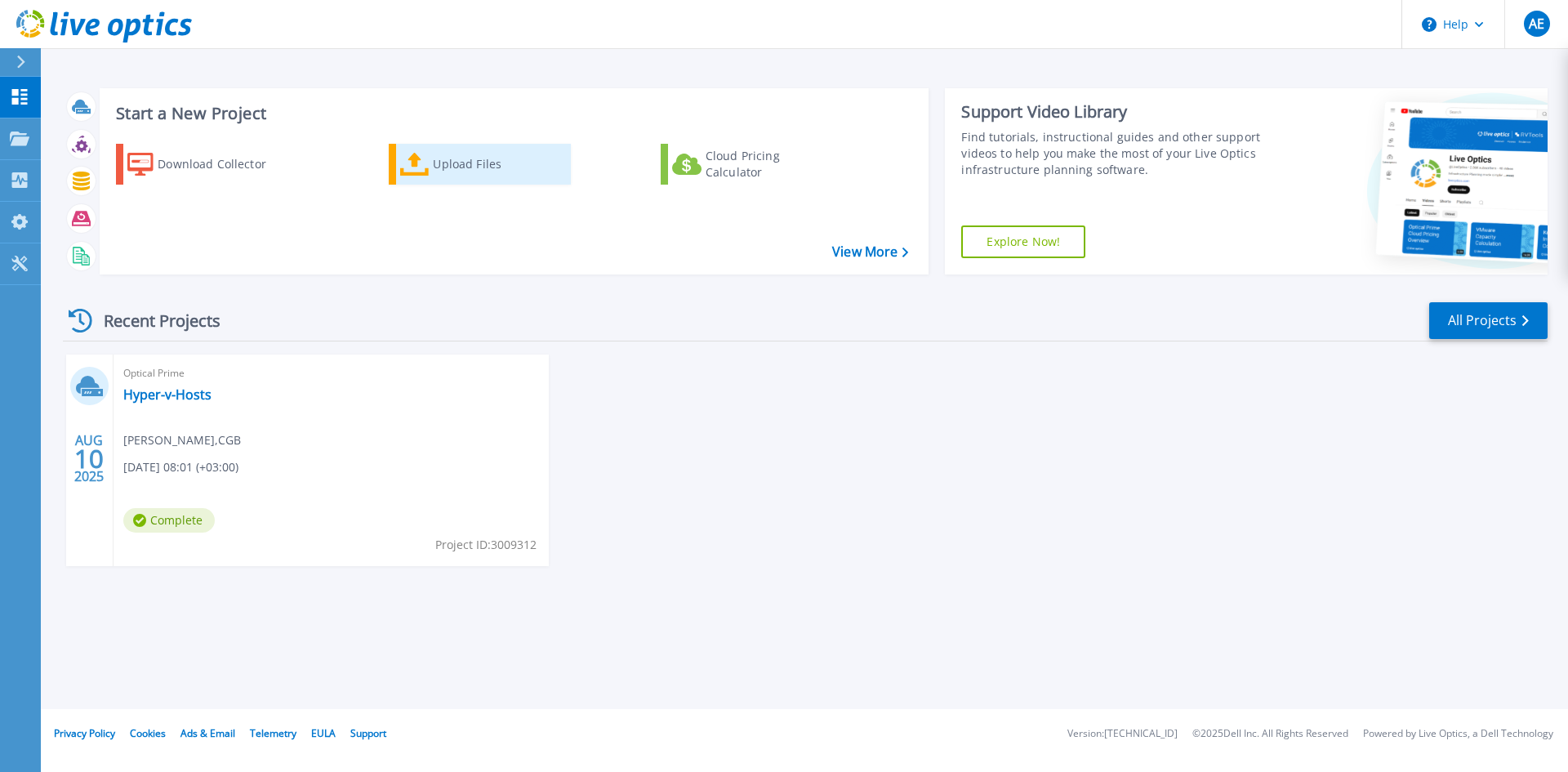
click at [470, 174] on div "Upload Files" at bounding box center [498, 164] width 131 height 33
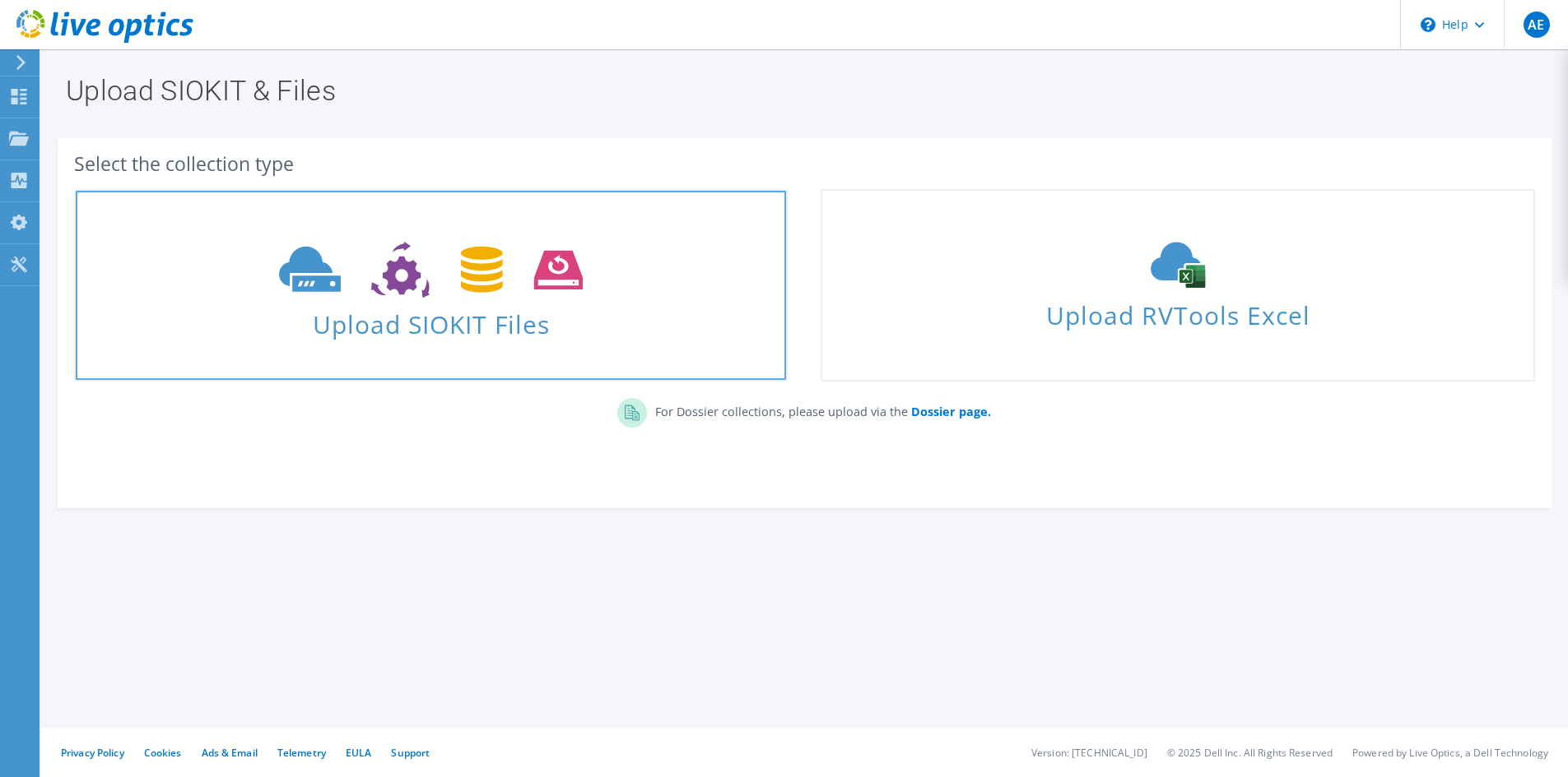
click at [499, 322] on span "Upload SIOKIT Files" at bounding box center [430, 319] width 710 height 36
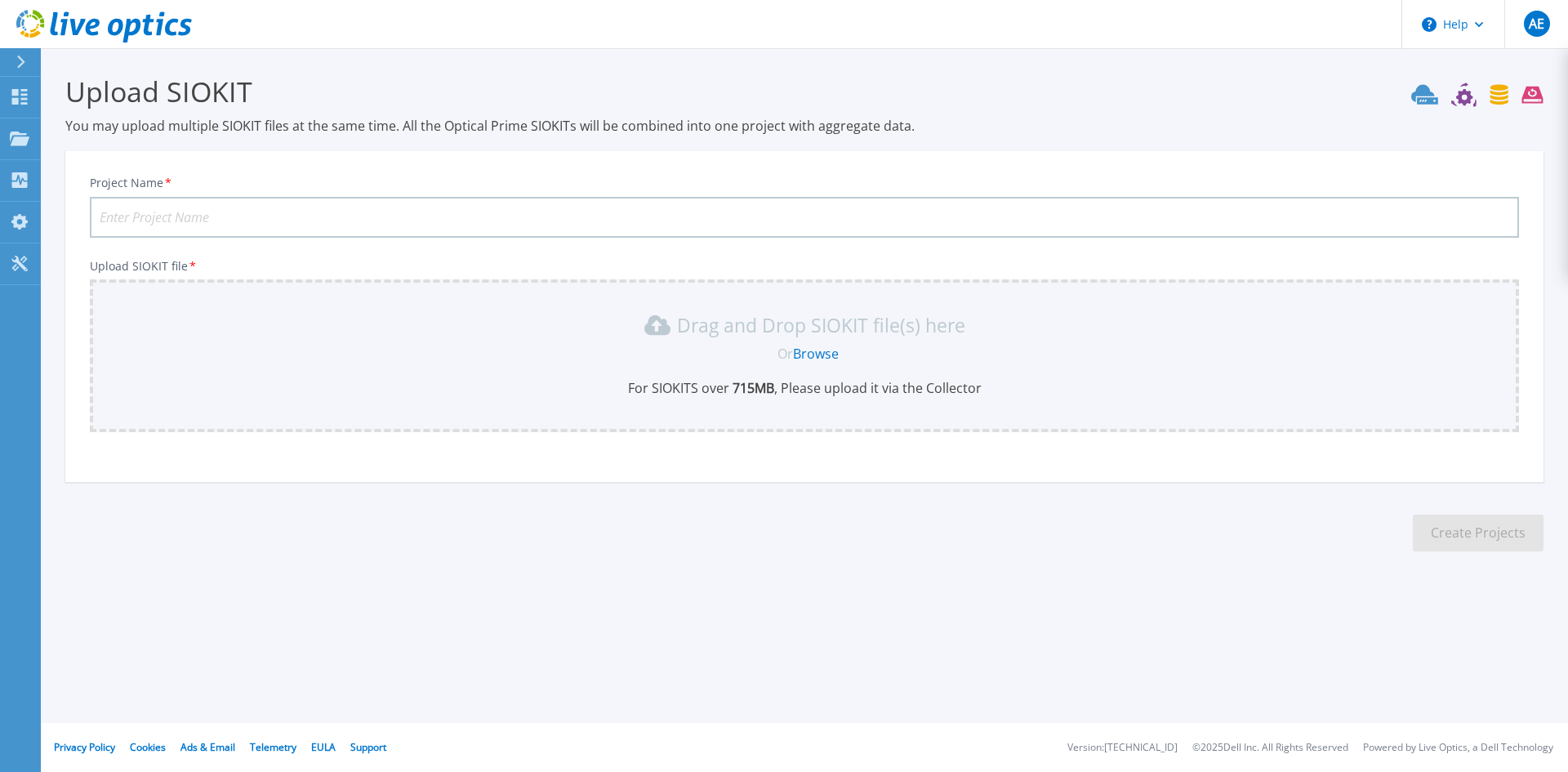
click at [802, 349] on link "Browse" at bounding box center [815, 354] width 46 height 18
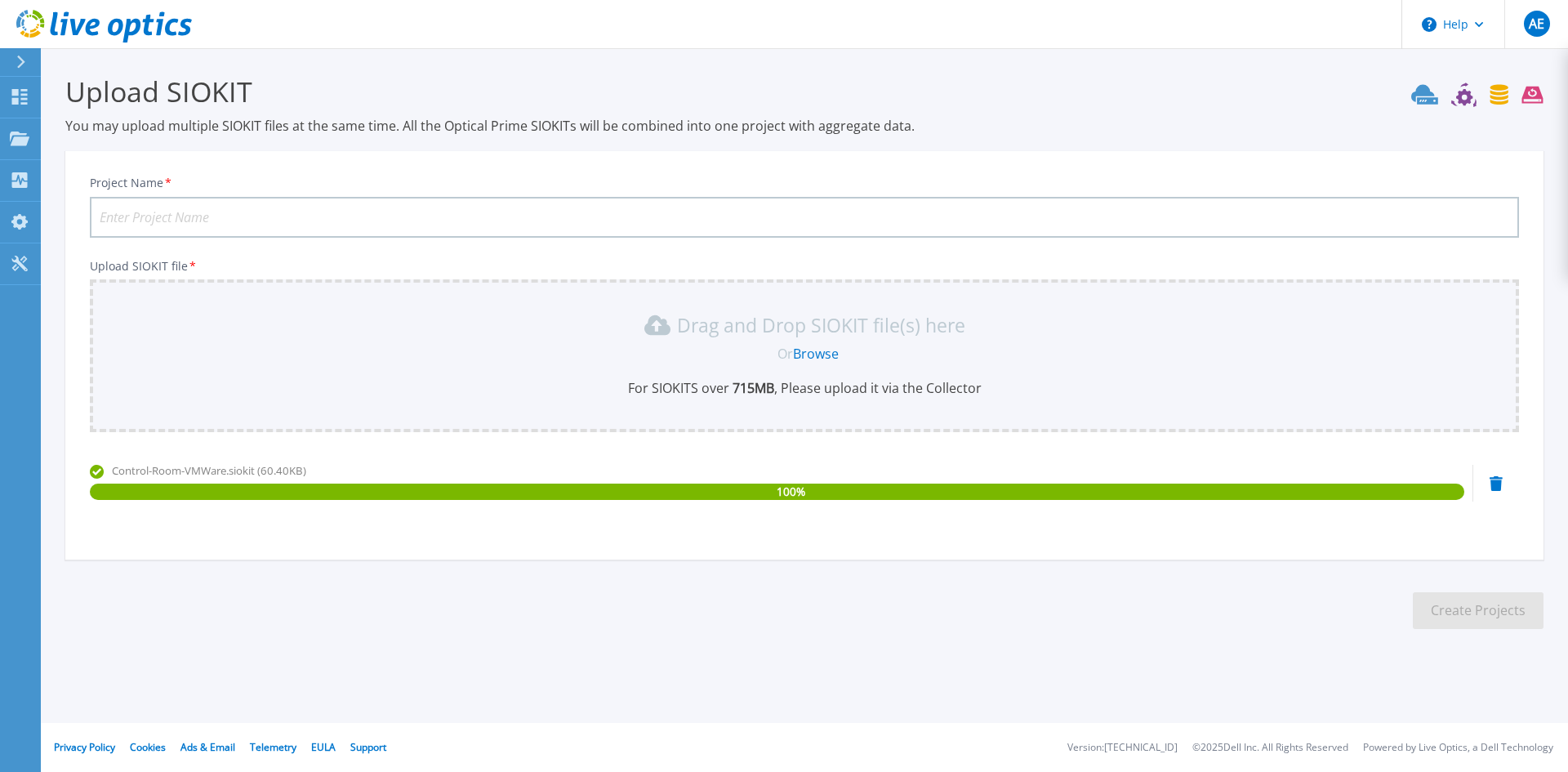
click at [307, 223] on input "Project Name *" at bounding box center [803, 217] width 1429 height 40
type input "VMWare"
click at [1447, 608] on button "Create Projects" at bounding box center [1478, 610] width 131 height 37
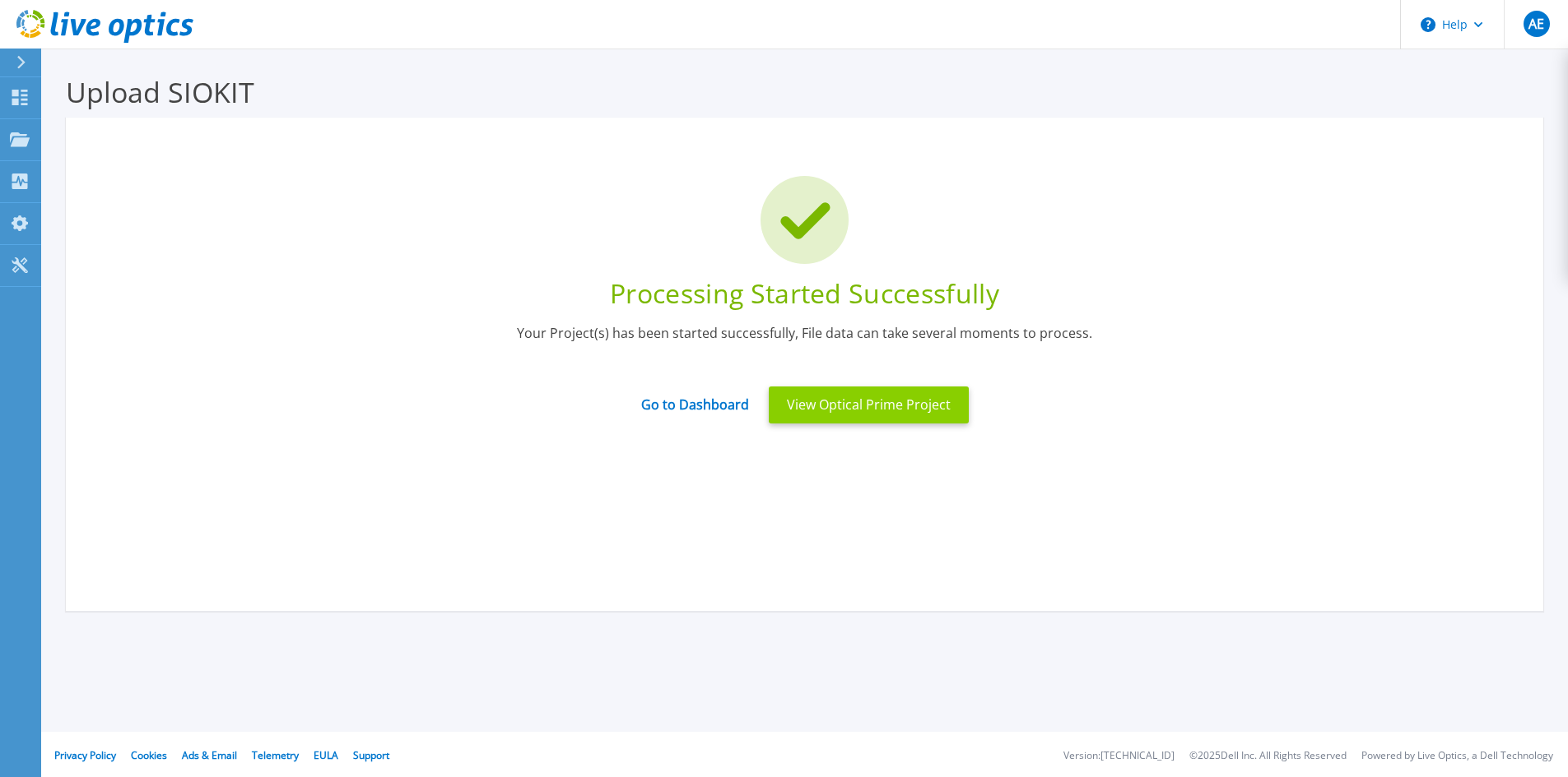
click at [823, 409] on button "View Optical Prime Project" at bounding box center [869, 405] width 200 height 37
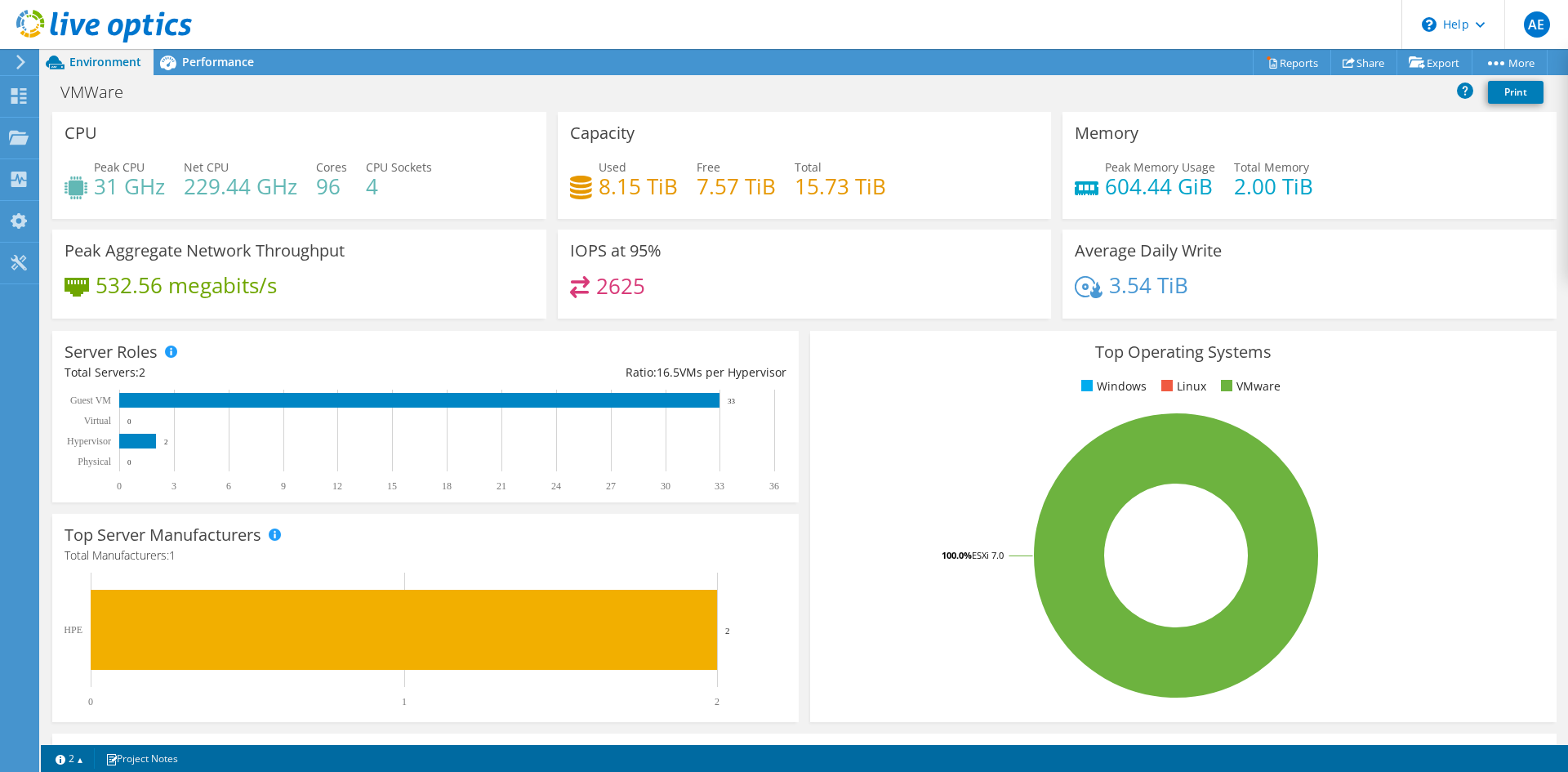
scroll to position [460, 0]
click at [170, 61] on icon at bounding box center [168, 63] width 16 height 15
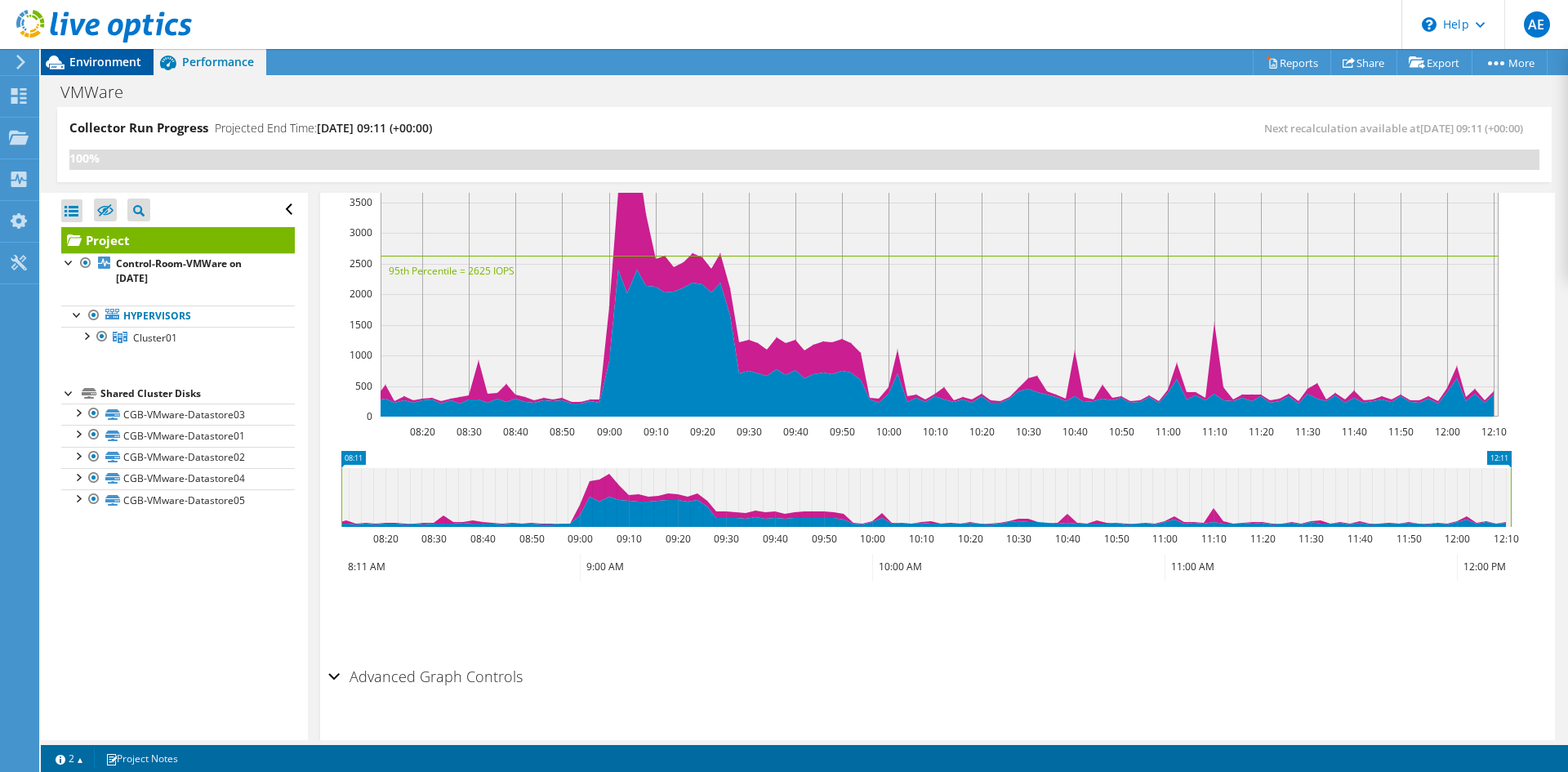
click at [121, 57] on span "Environment" at bounding box center [106, 62] width 72 height 15
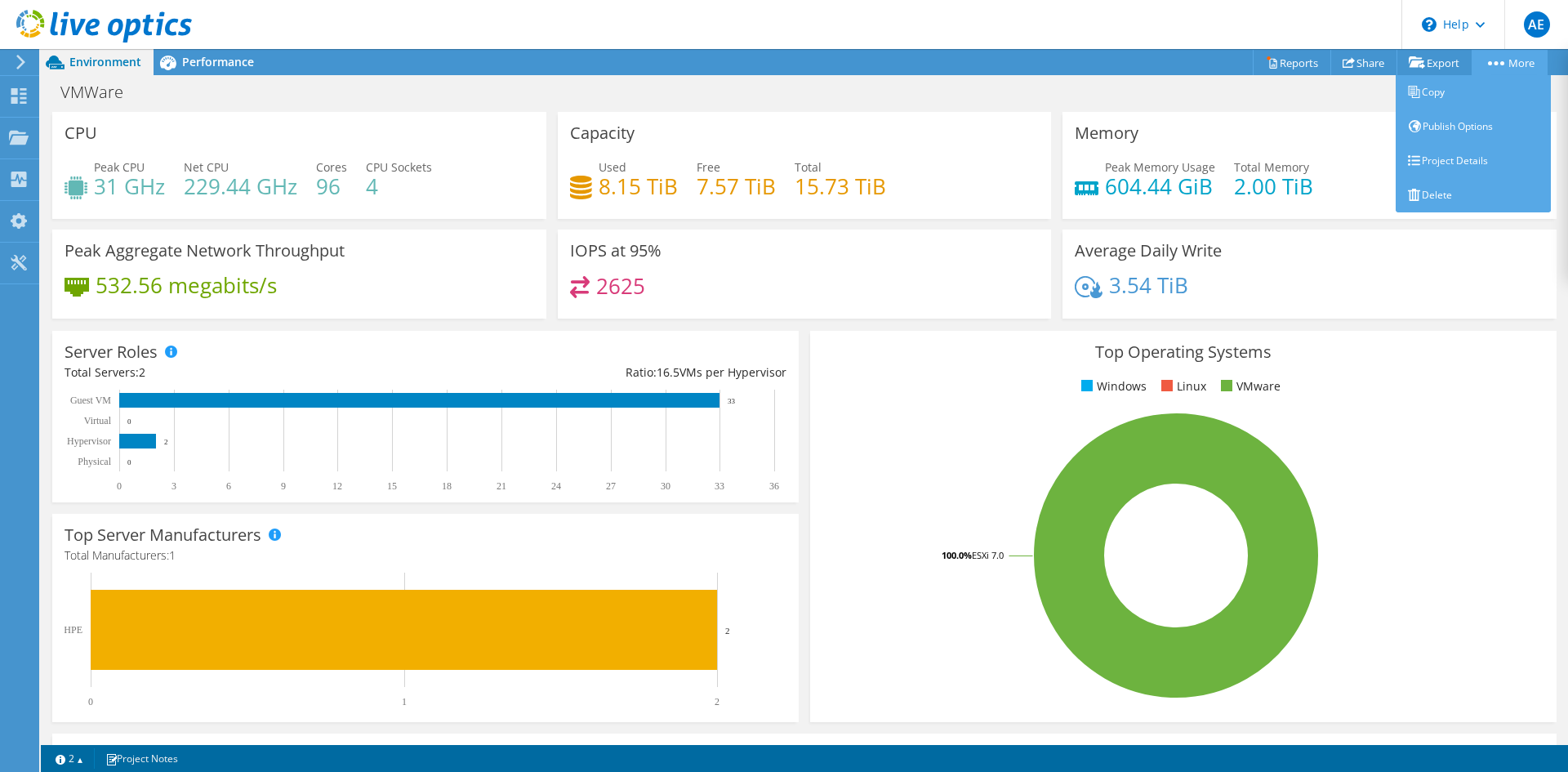
click at [1518, 61] on link "More" at bounding box center [1510, 62] width 76 height 25
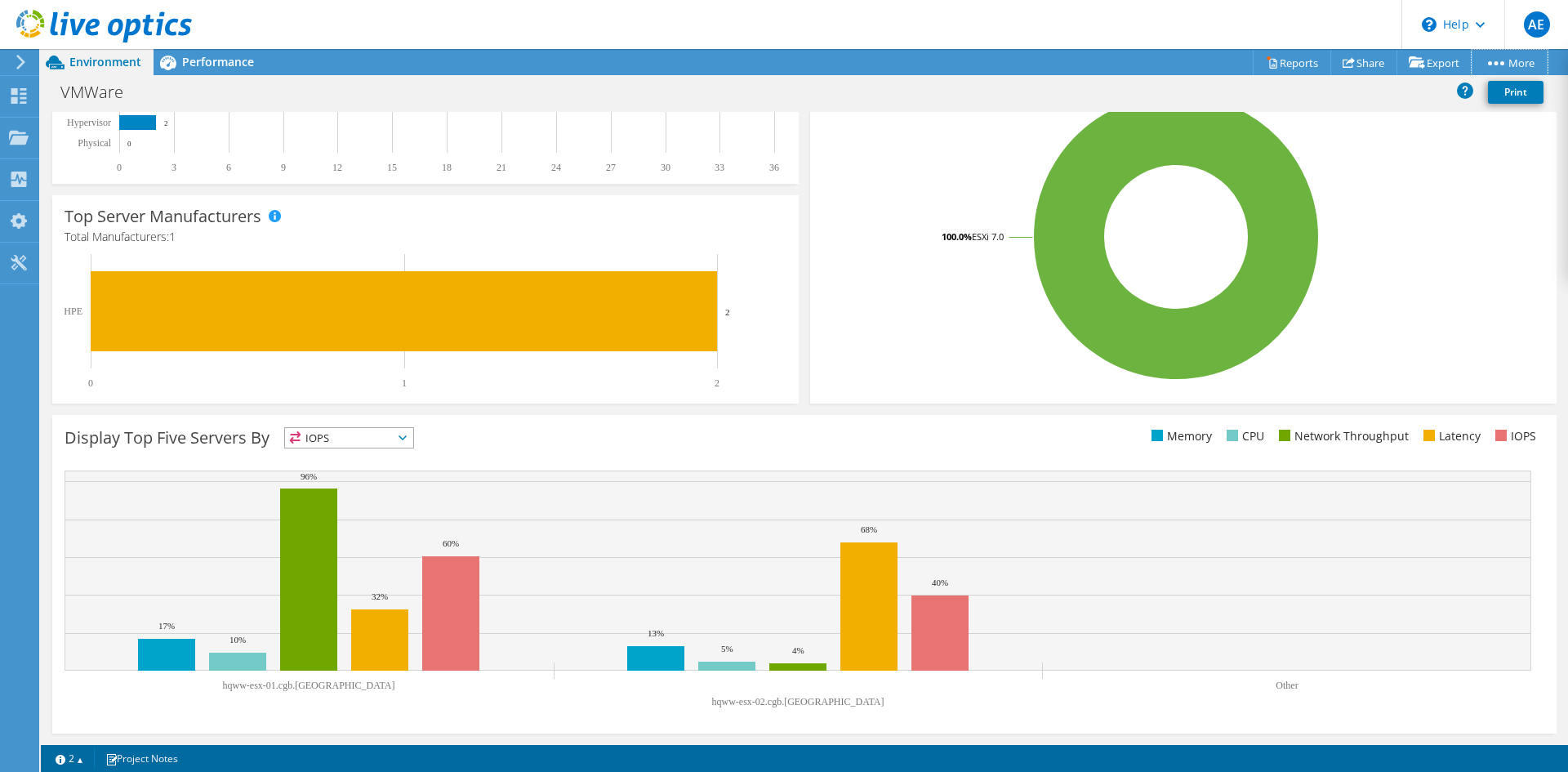
scroll to position [0, 0]
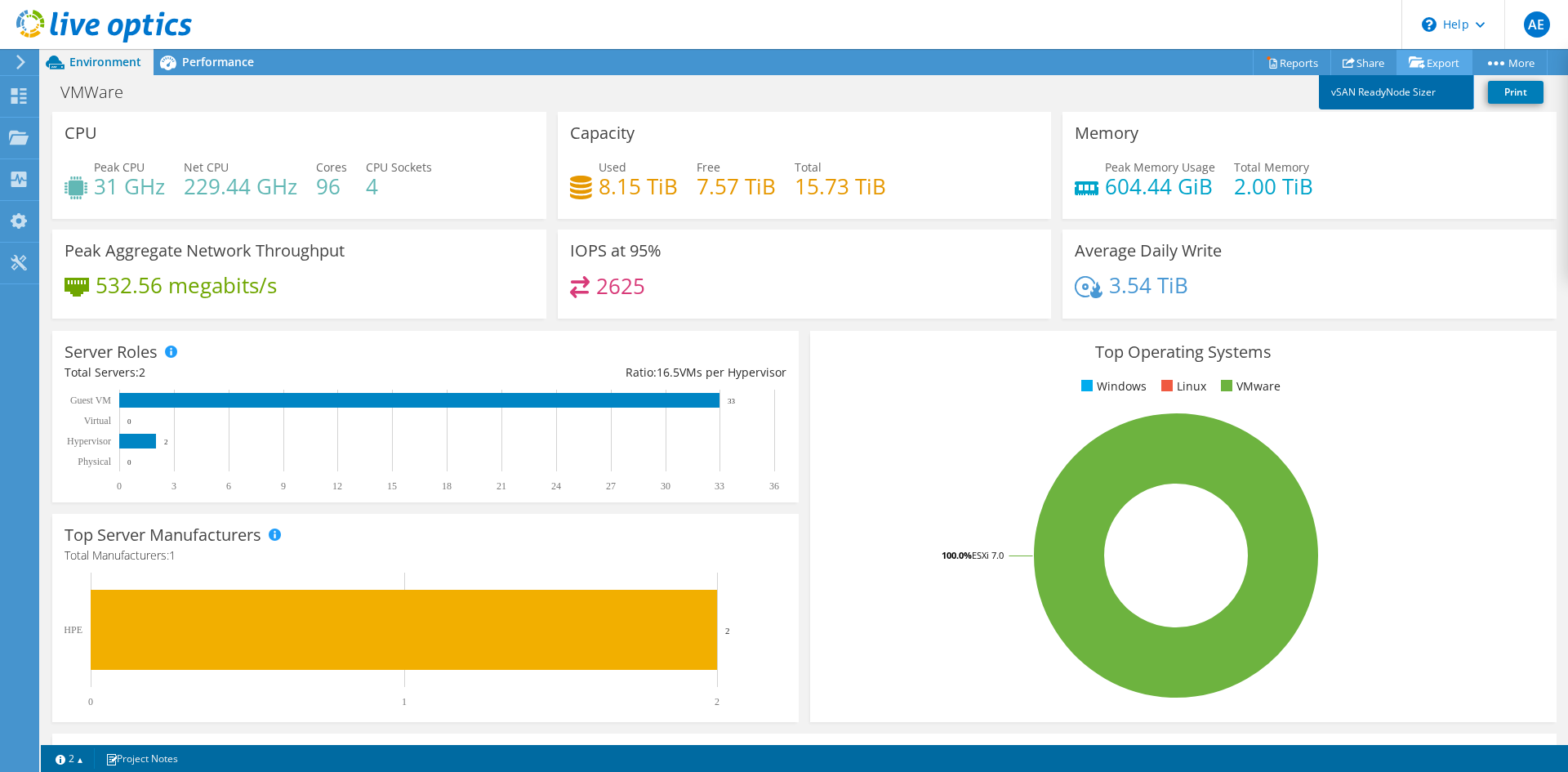
click at [1355, 96] on link "vSAN ReadyNode Sizer" at bounding box center [1396, 92] width 155 height 34
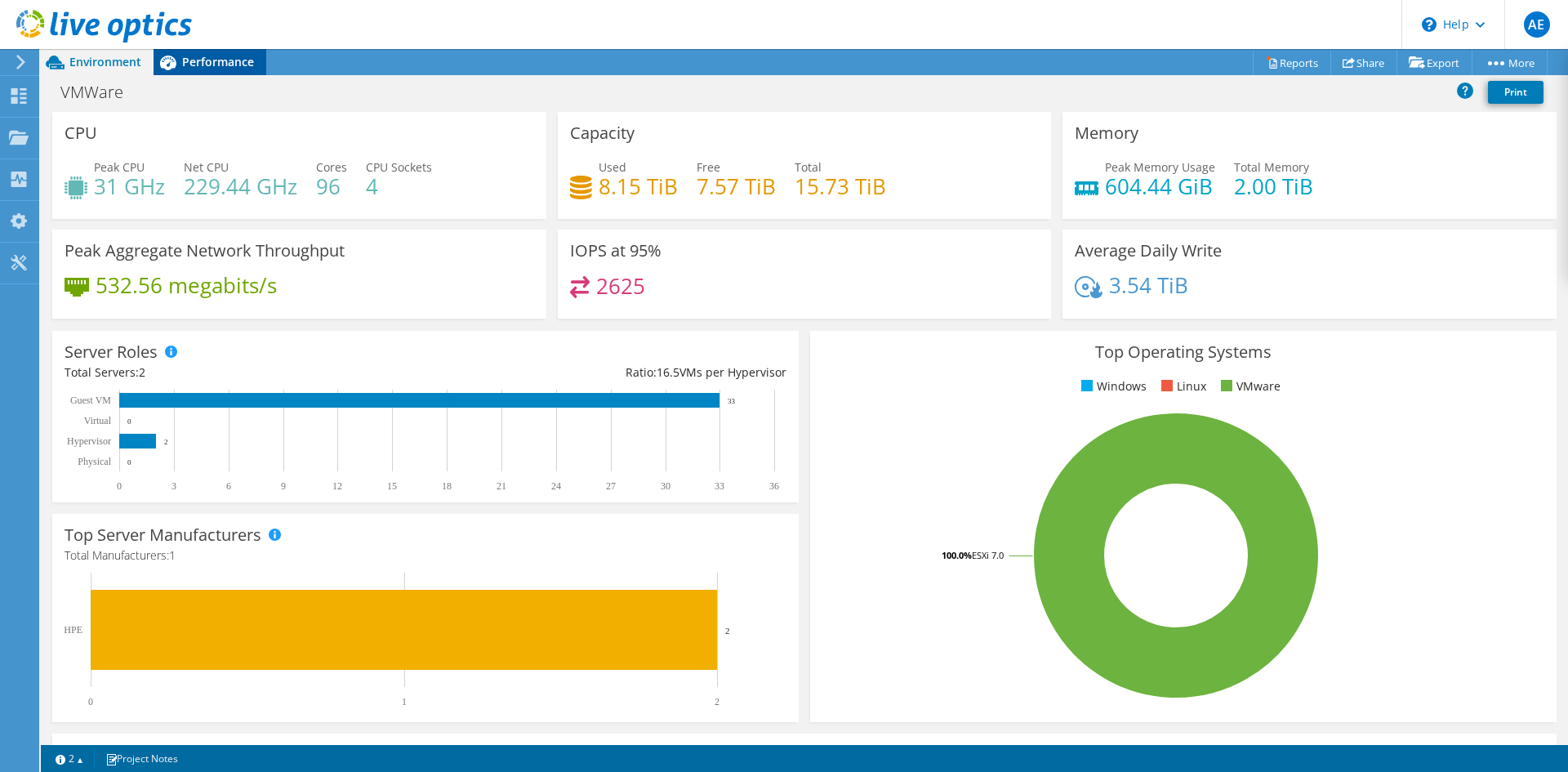
click at [203, 65] on span "Performance" at bounding box center [218, 62] width 72 height 15
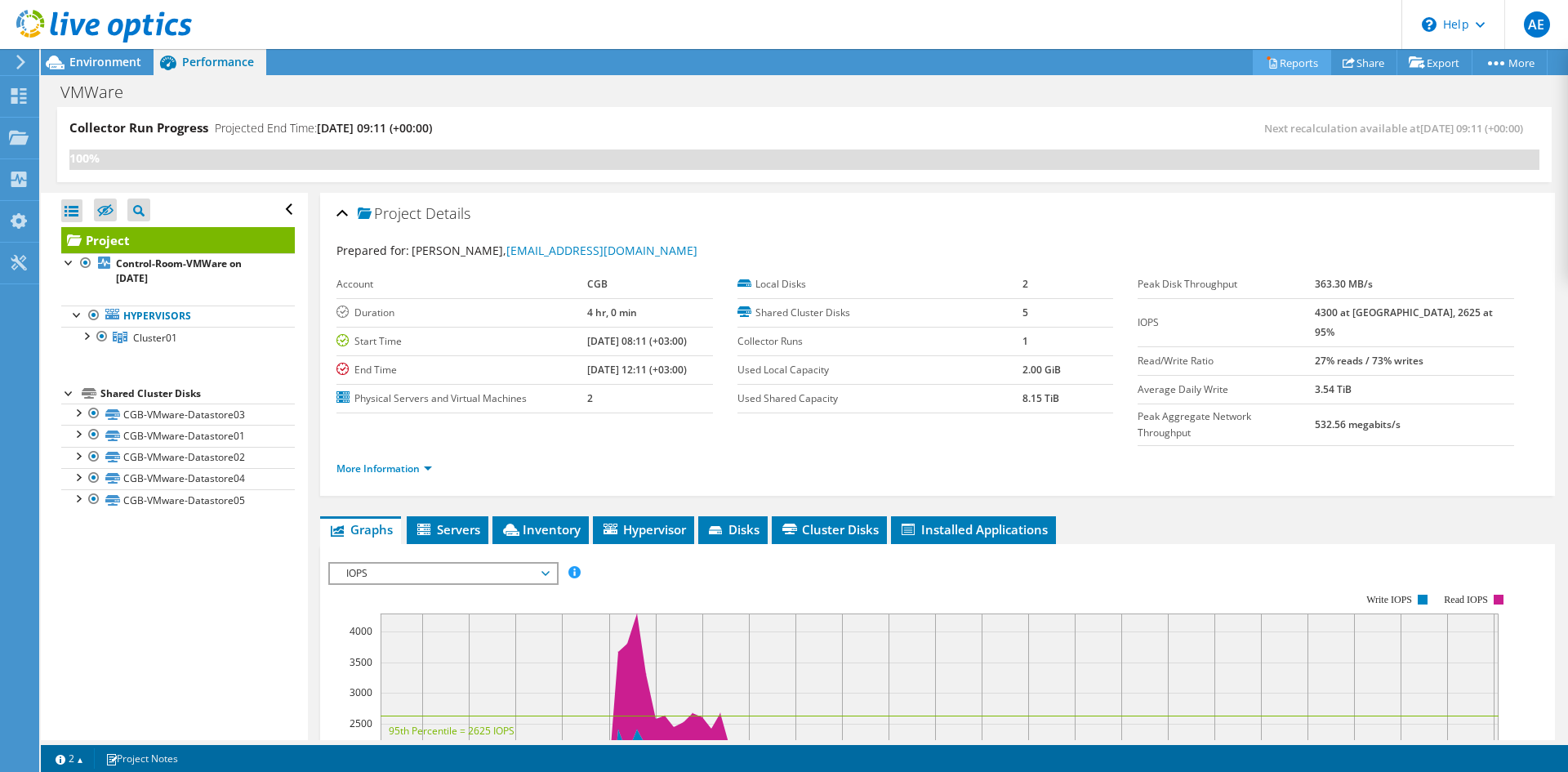
click at [1294, 69] on link "Reports" at bounding box center [1291, 62] width 78 height 25
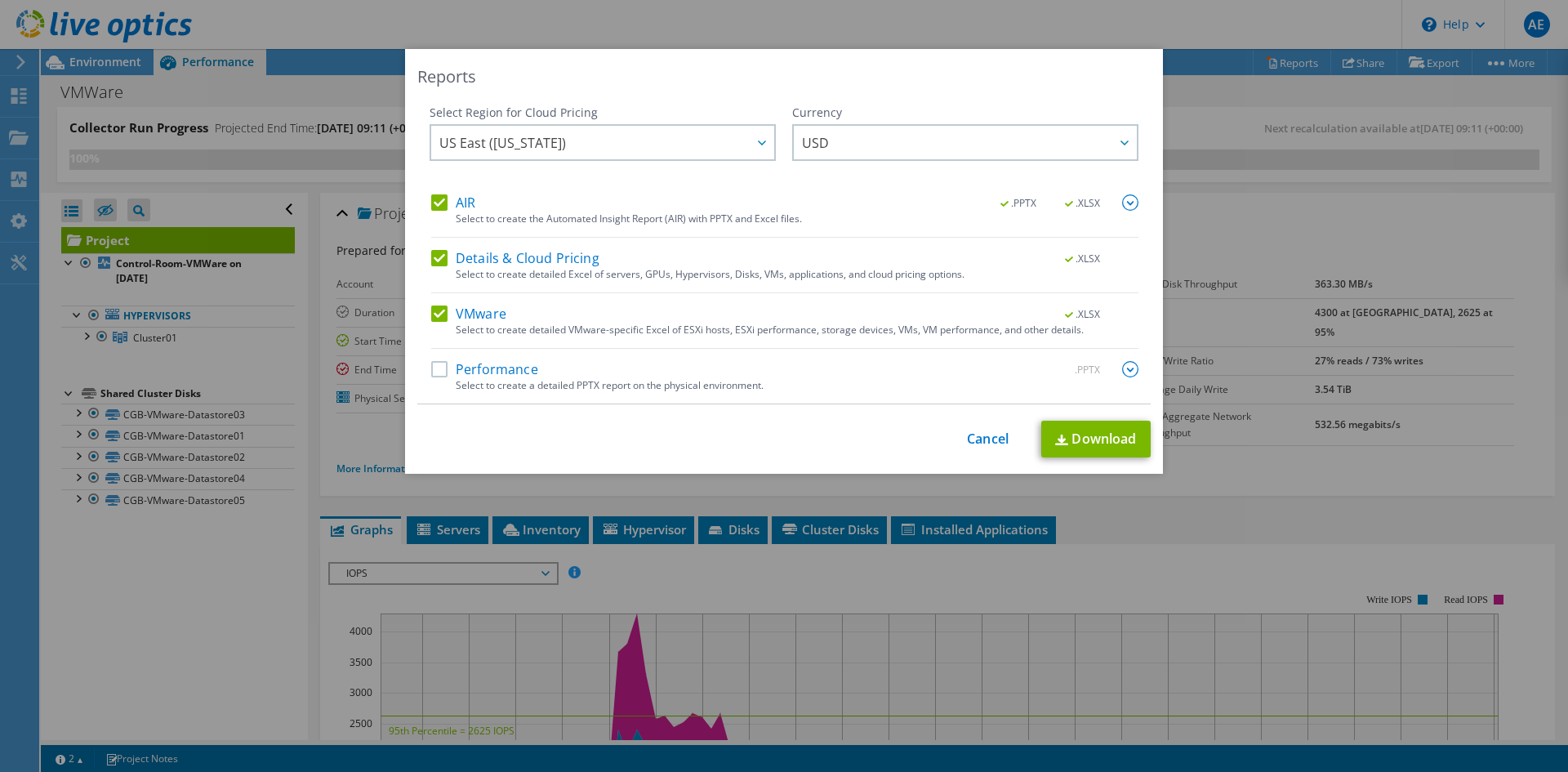
click at [442, 367] on label "Performance" at bounding box center [484, 369] width 107 height 16
click at [0, 0] on input "Performance" at bounding box center [0, 0] width 0 height 0
click at [1091, 441] on link "Download" at bounding box center [1095, 439] width 109 height 37
